Goal: Task Accomplishment & Management: Use online tool/utility

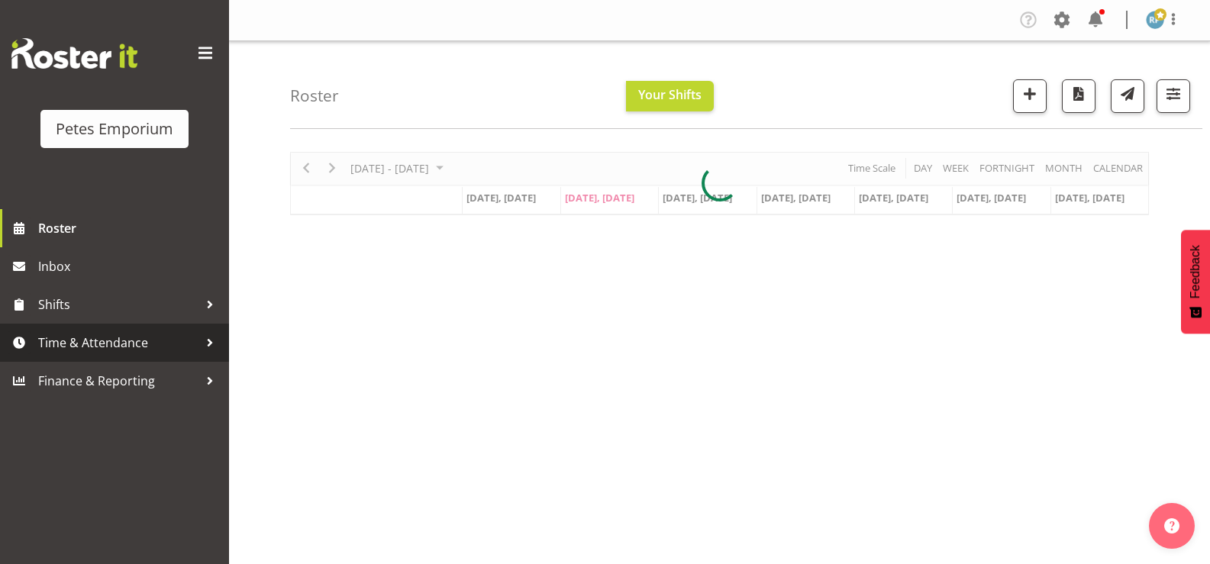
click at [40, 343] on span "Time & Attendance" at bounding box center [118, 342] width 160 height 23
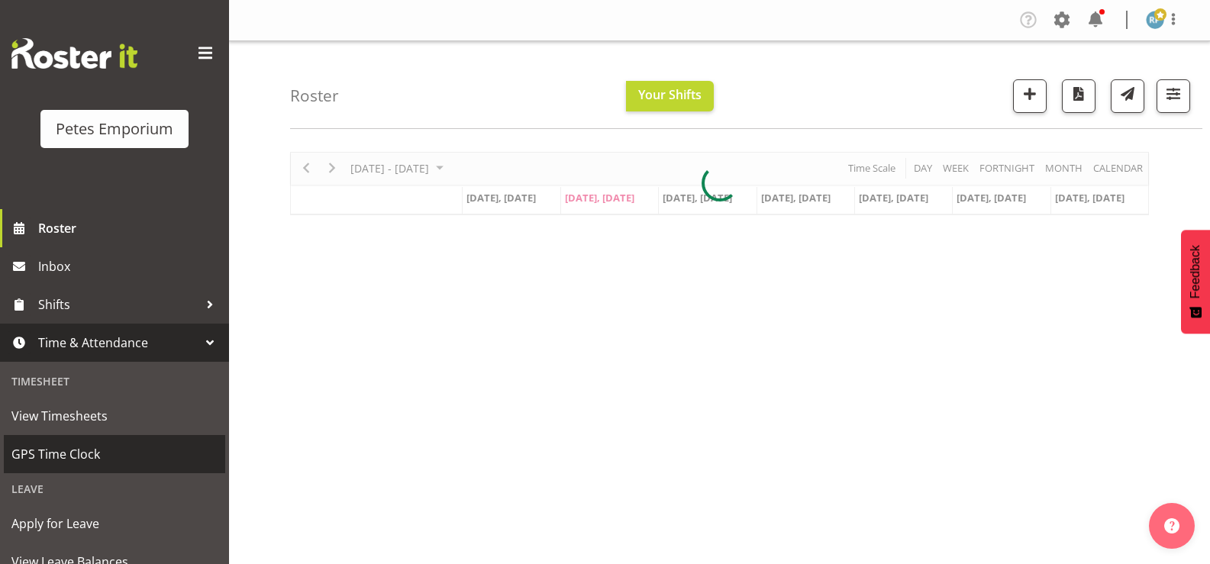
click at [106, 452] on span "GPS Time Clock" at bounding box center [114, 454] width 206 height 23
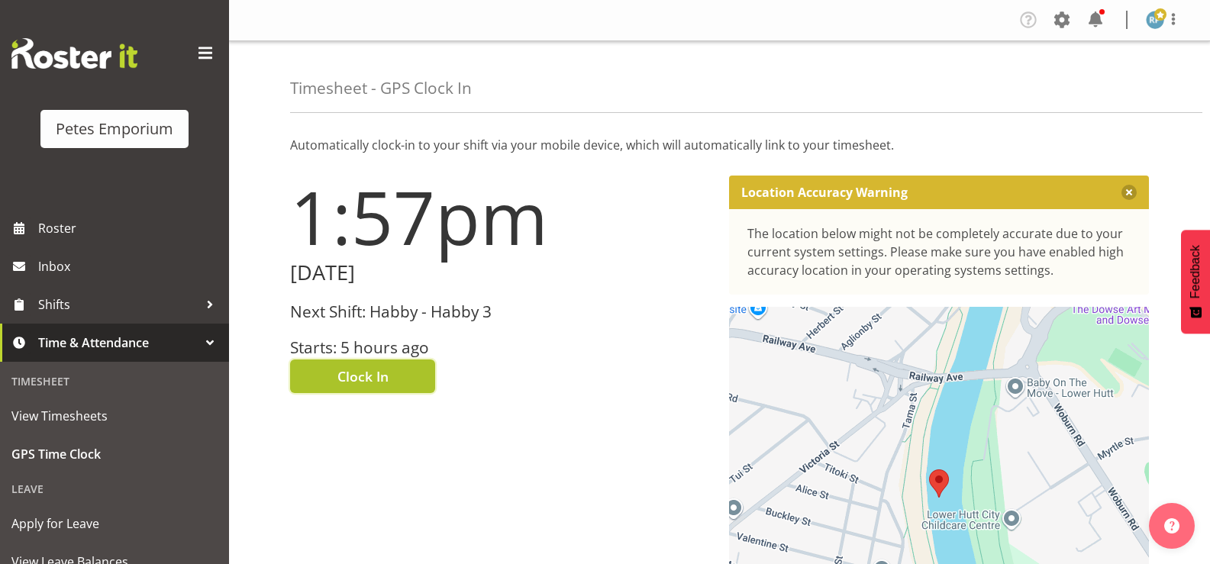
click at [373, 374] on span "Clock In" at bounding box center [362, 377] width 51 height 20
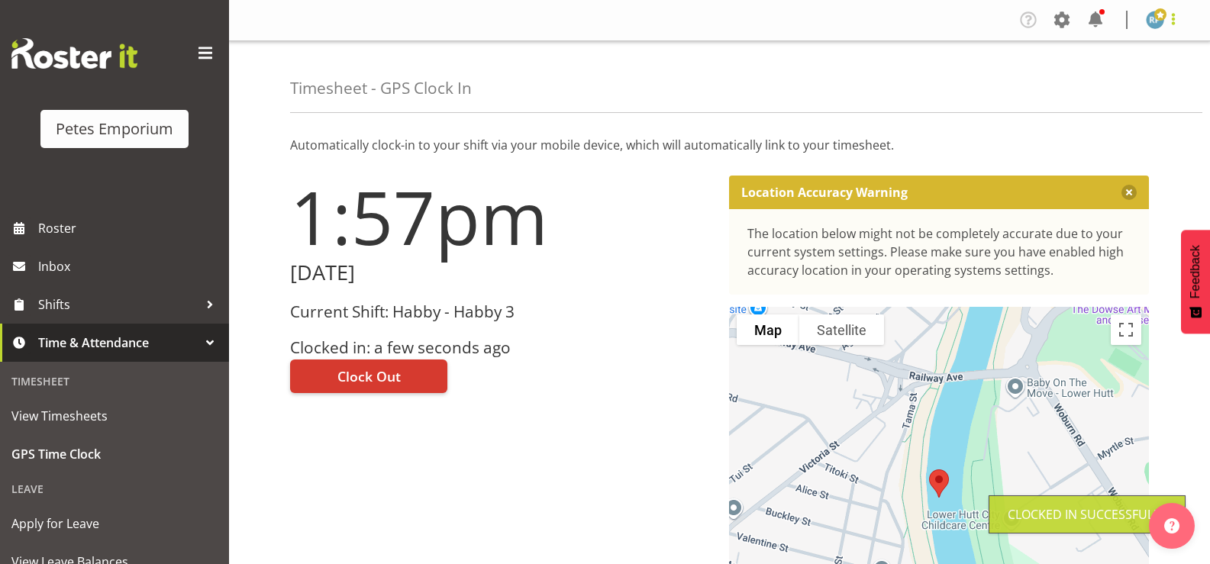
click at [1168, 16] on span at bounding box center [1173, 19] width 18 height 18
click at [1122, 76] on link "Log Out" at bounding box center [1109, 79] width 147 height 27
